Goal: Check status: Check status

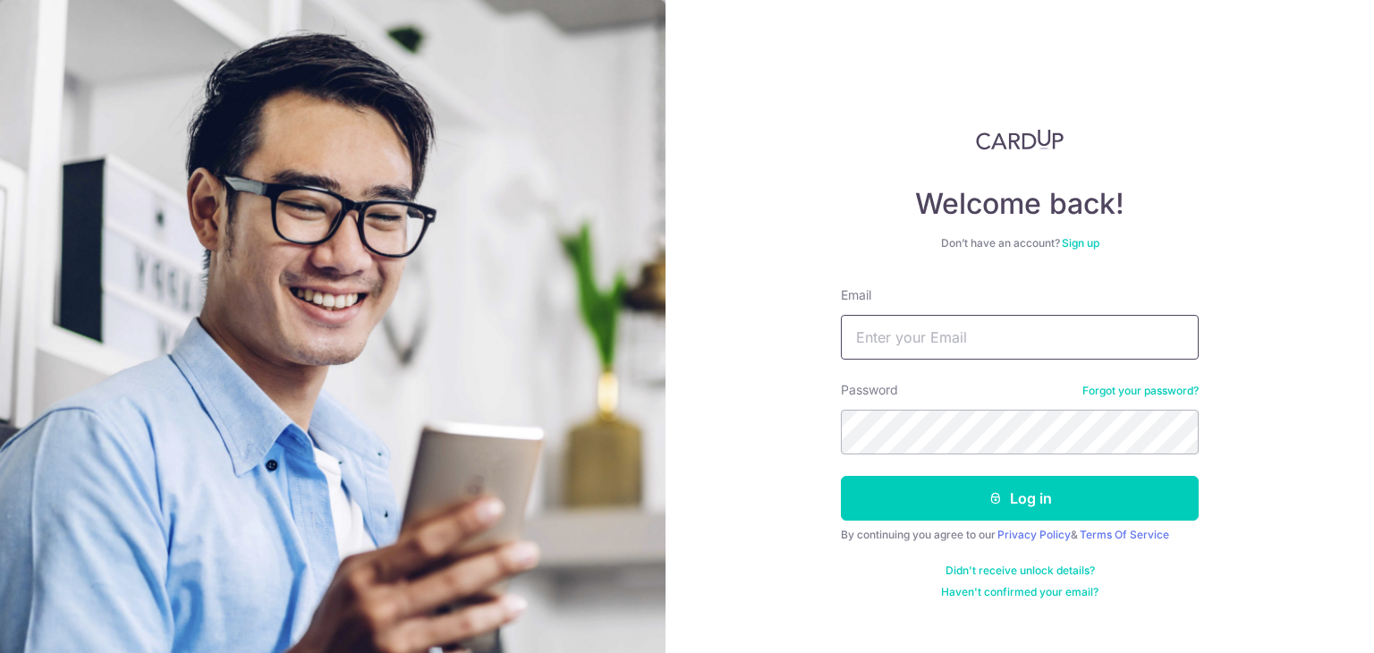
type input "[EMAIL_ADDRESS][DOMAIN_NAME]"
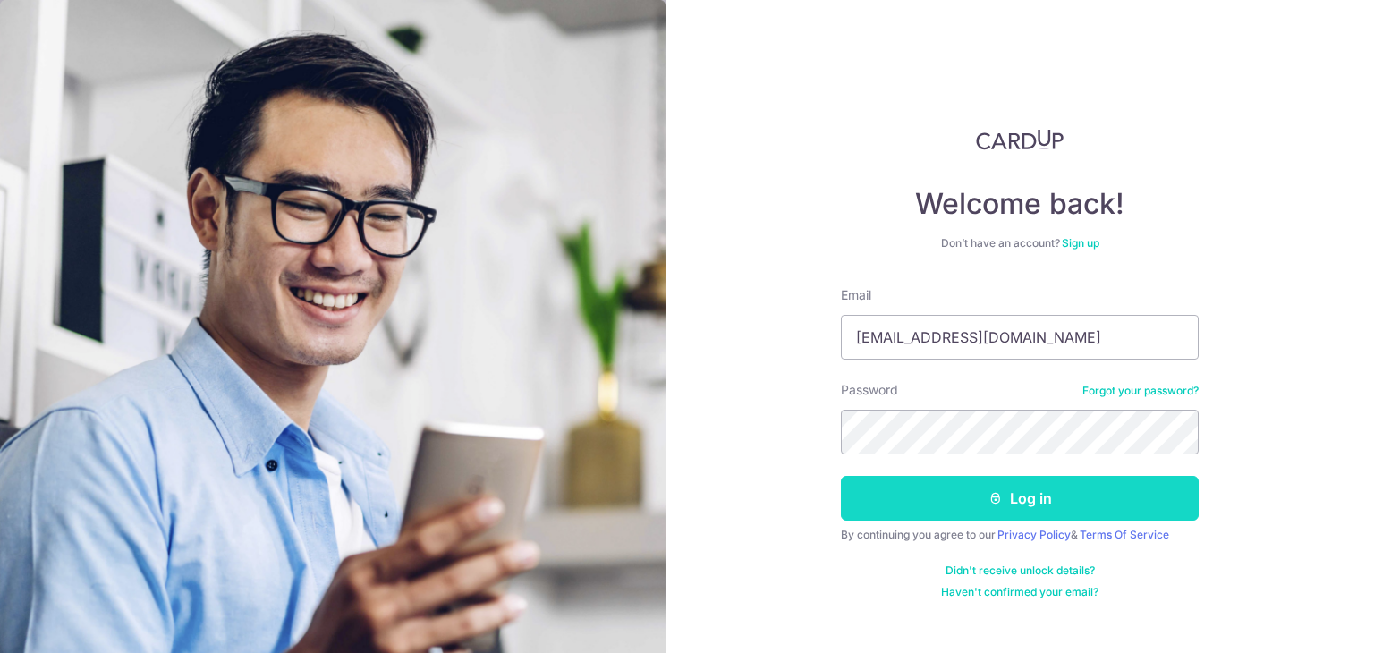
click at [894, 492] on button "Log in" at bounding box center [1020, 498] width 358 height 45
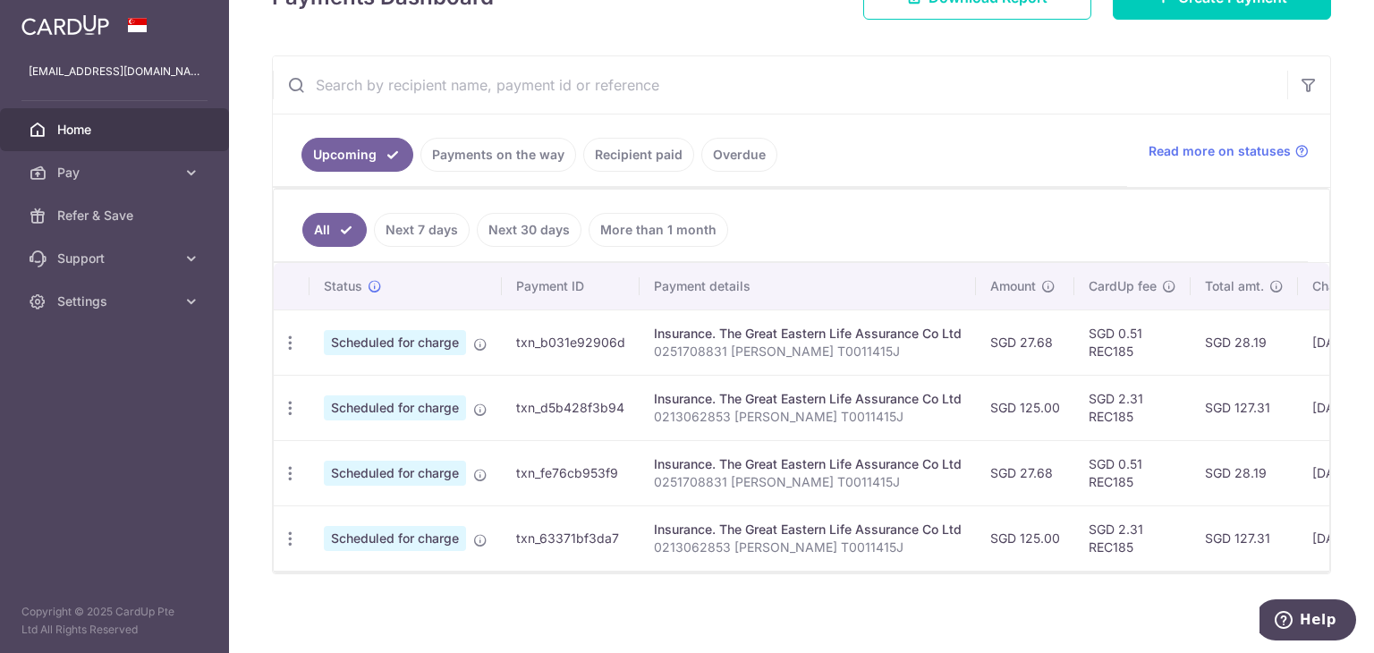
scroll to position [301, 0]
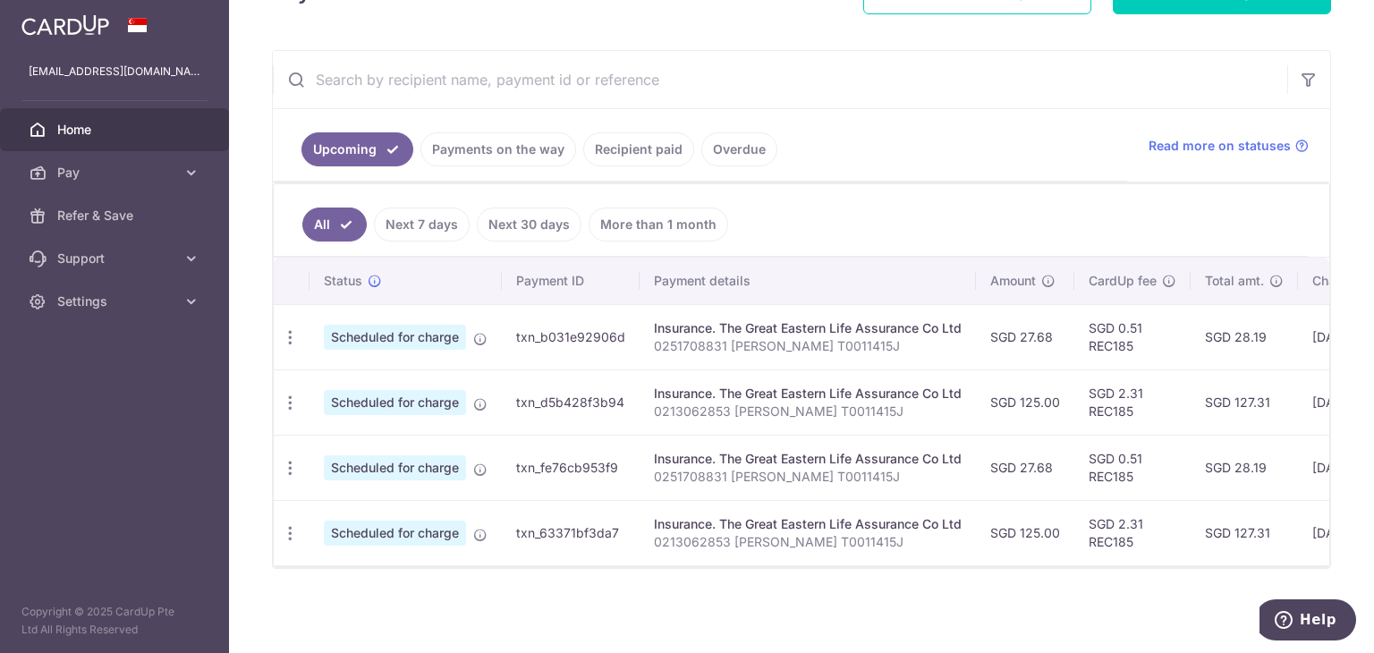
click at [473, 151] on link "Payments on the way" at bounding box center [498, 149] width 156 height 34
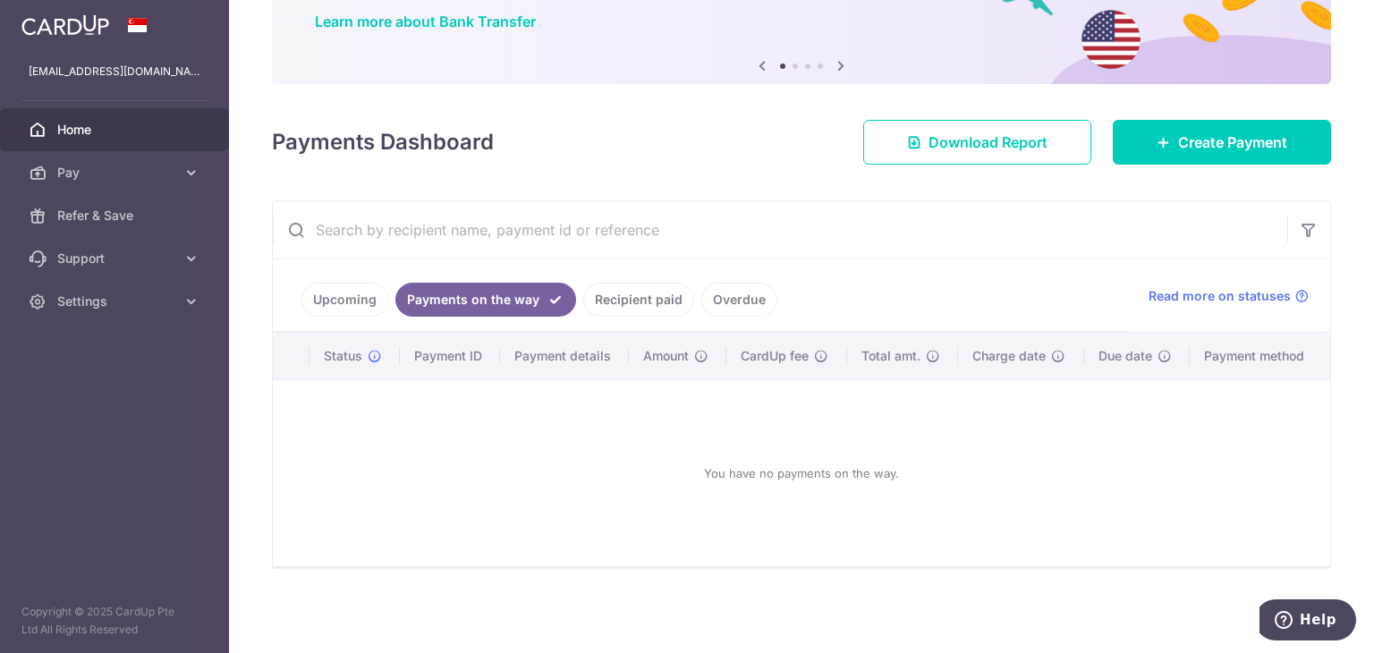
scroll to position [143, 0]
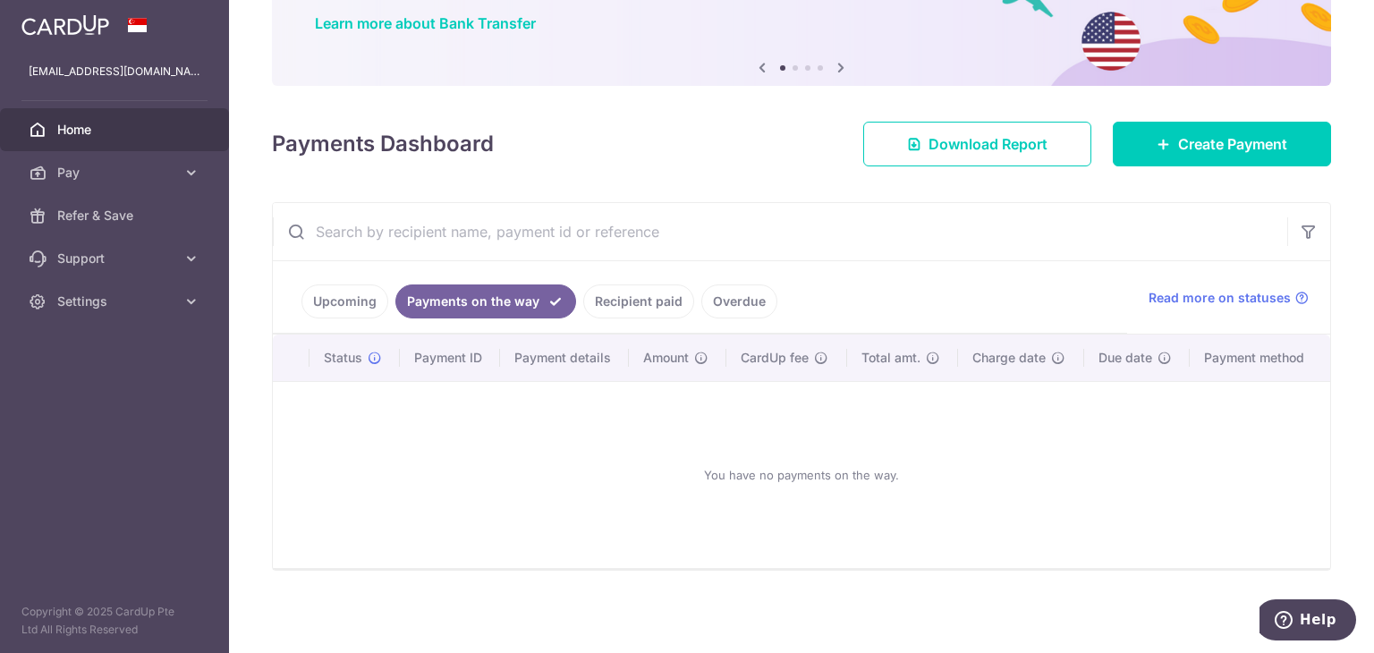
click at [620, 280] on ul "Upcoming Payments on the way Recipient paid Overdue" at bounding box center [700, 297] width 854 height 72
click at [622, 294] on link "Recipient paid" at bounding box center [638, 301] width 111 height 34
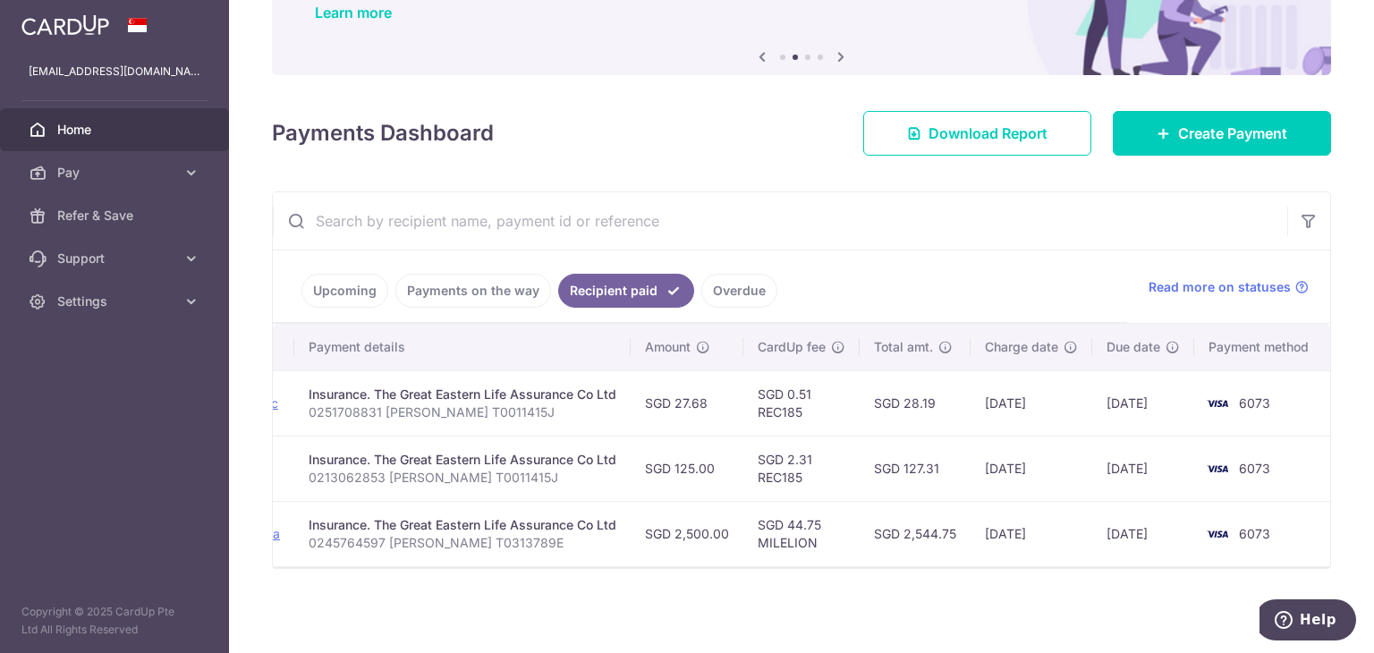
scroll to position [0, 0]
